Goal: Find specific page/section: Find specific page/section

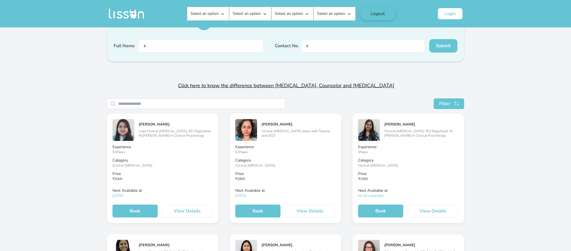
click at [185, 102] on input "search" at bounding box center [201, 103] width 167 height 10
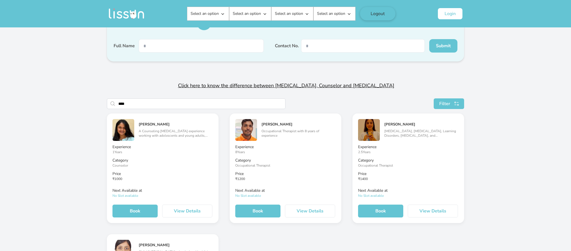
type input "****"
click at [182, 208] on button "View Details" at bounding box center [187, 210] width 50 height 13
